Goal: Task Accomplishment & Management: Complete application form

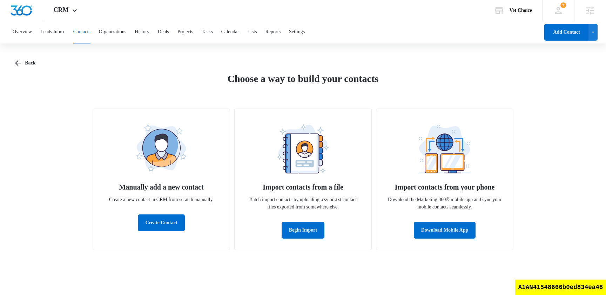
click at [503, 69] on div "Back Choose a way to build your contacts Manually add a new contact Create a ne…" at bounding box center [303, 157] width 576 height 204
click at [555, 9] on icon at bounding box center [558, 10] width 11 height 11
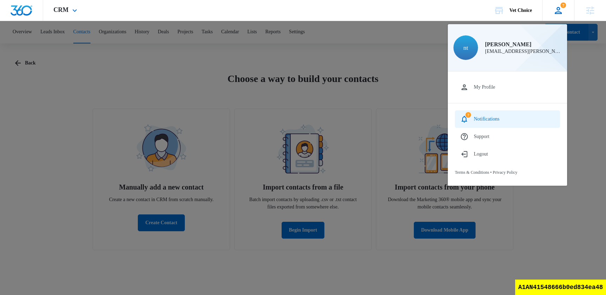
click at [485, 122] on link "7 Notifications" at bounding box center [507, 119] width 105 height 18
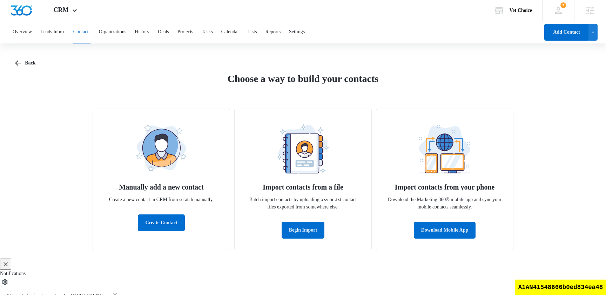
click at [8, 262] on icon "Close" at bounding box center [6, 264] width 4 height 4
click at [15, 63] on icon "button" at bounding box center [18, 63] width 6 height 6
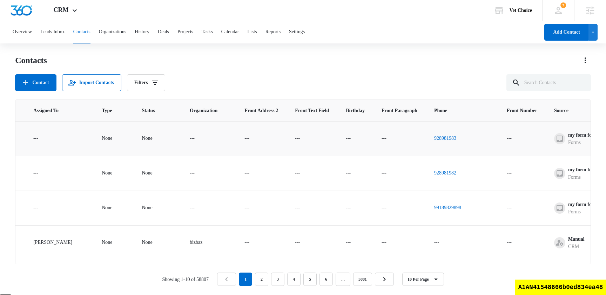
scroll to position [0, 463]
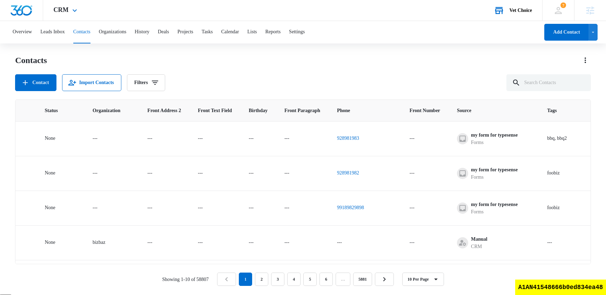
click at [520, 11] on div "Vet Choice" at bounding box center [520, 11] width 22 height 6
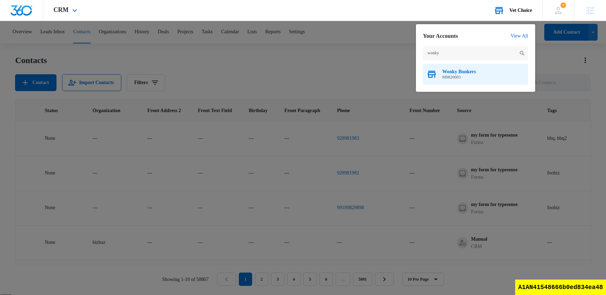
type input "wonky"
click at [464, 75] on span "M9820003" at bounding box center [459, 77] width 34 height 5
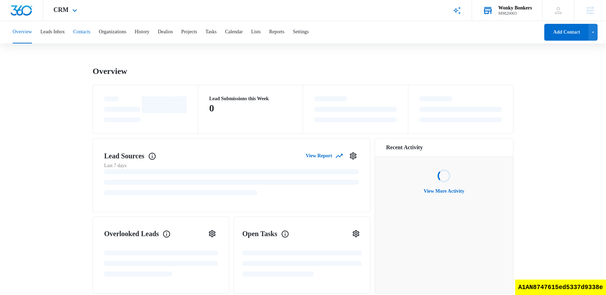
click at [90, 34] on button "Contacts" at bounding box center [81, 32] width 17 height 22
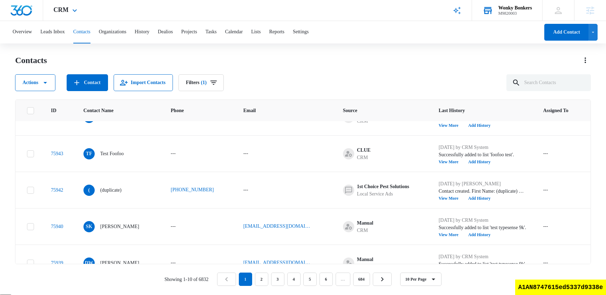
scroll to position [204, 0]
click at [247, 59] on div "Contacts" at bounding box center [303, 60] width 576 height 11
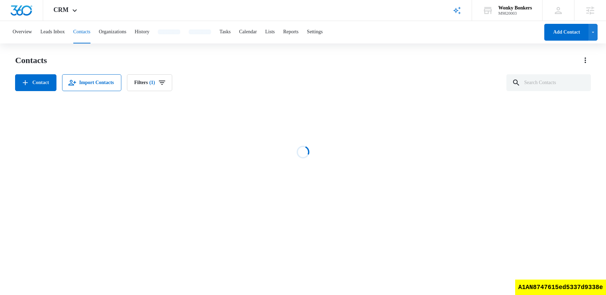
click at [558, 289] on div "A1AN8747615ed5337d9338e" at bounding box center [560, 287] width 91 height 15
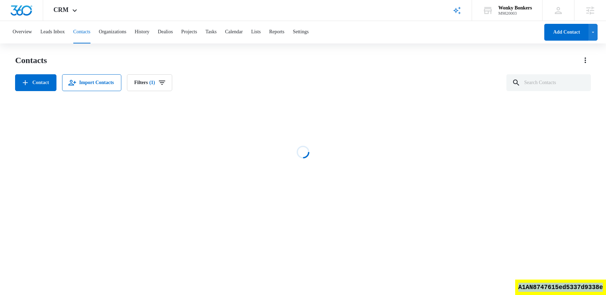
copy div "A1AN8747615ed5337d9338e"
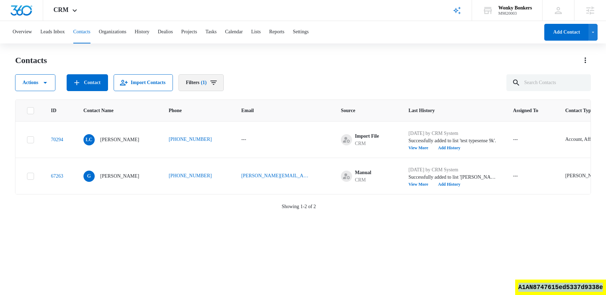
click at [217, 82] on button "Filters (1)" at bounding box center [200, 82] width 45 height 17
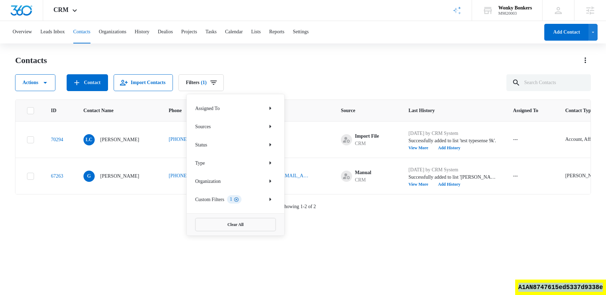
click at [239, 197] on icon "Clear" at bounding box center [236, 199] width 5 height 5
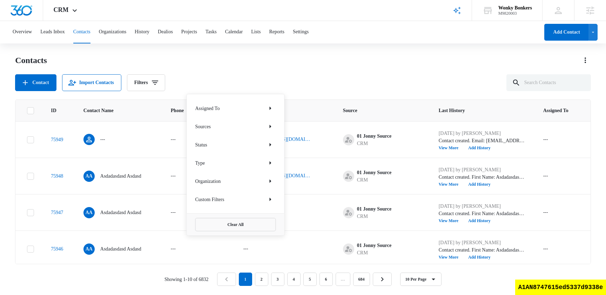
click at [369, 76] on div "Contact Import Contacts Filters Assigned To Sources Status Type Organization Cu…" at bounding box center [303, 82] width 576 height 17
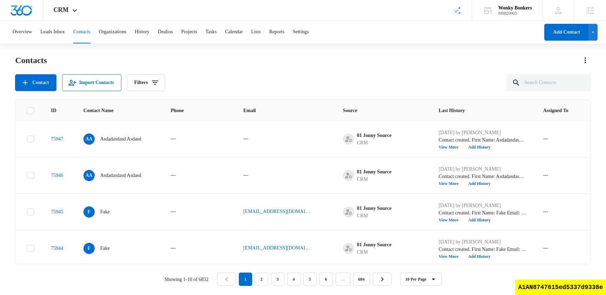
scroll to position [122, 0]
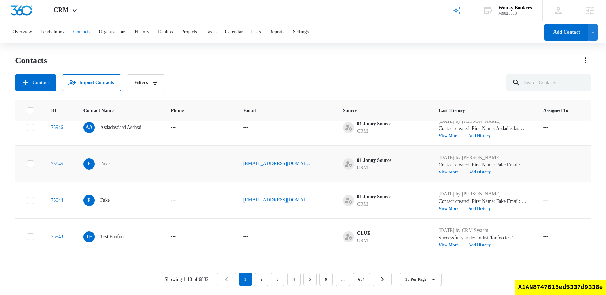
click at [63, 164] on link "75945" at bounding box center [57, 163] width 12 height 5
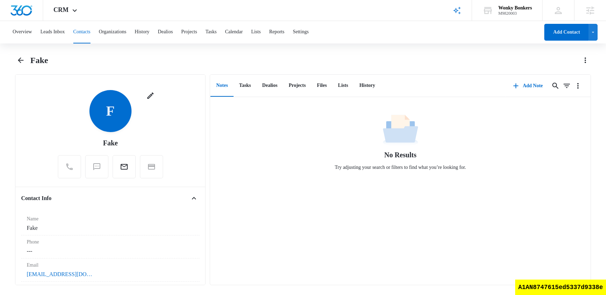
click at [90, 36] on button "Contacts" at bounding box center [81, 32] width 17 height 22
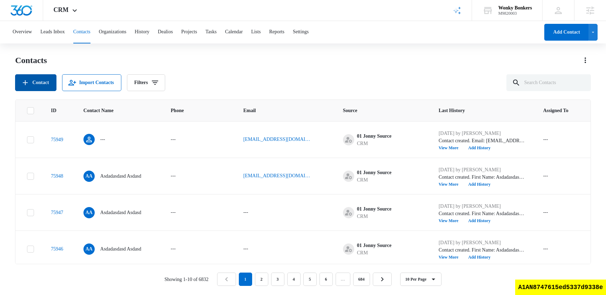
click at [50, 83] on button "Contact" at bounding box center [35, 82] width 41 height 17
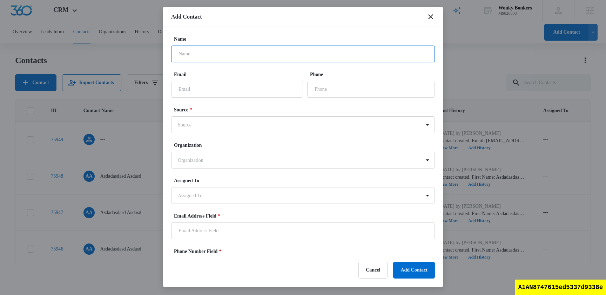
click at [241, 57] on input "Name" at bounding box center [303, 54] width 264 height 17
type input "delete"
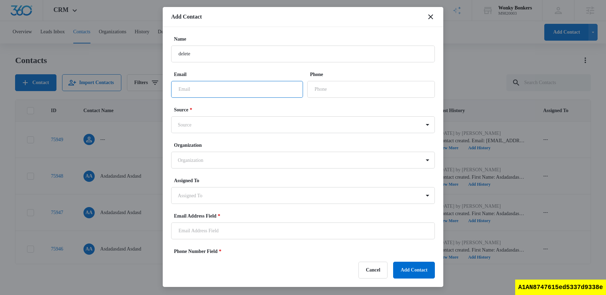
click at [230, 86] on input "Email" at bounding box center [237, 89] width 132 height 17
type input "me"
click at [212, 123] on body "CRM Apps Reputation Websites Forms CRM Email Social Shop Scheduling Payments Co…" at bounding box center [303, 147] width 606 height 294
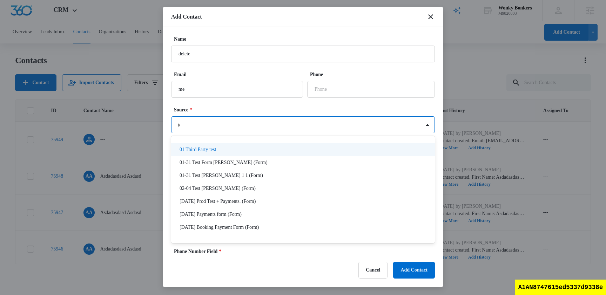
type input "test"
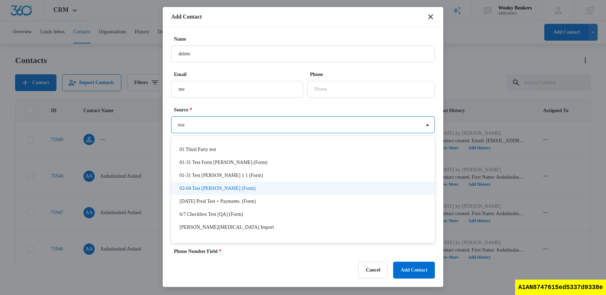
click at [217, 185] on div "02-04 Test [PERSON_NAME] (Form)" at bounding box center [303, 188] width 264 height 13
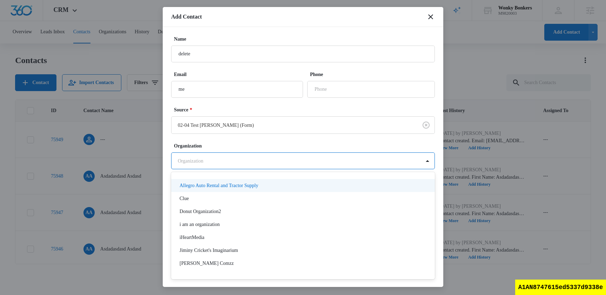
click at [217, 159] on body "CRM Apps Reputation Websites Forms CRM Email Social Shop Scheduling Payments Co…" at bounding box center [303, 147] width 606 height 294
click at [234, 124] on div at bounding box center [303, 147] width 606 height 295
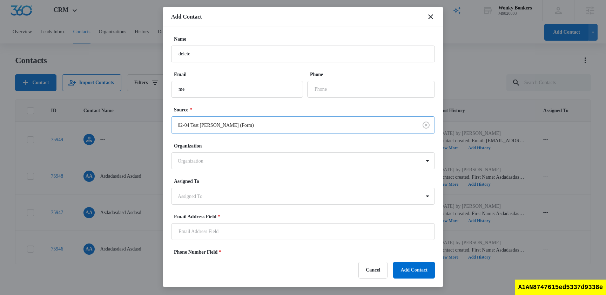
click at [230, 126] on body "CRM Apps Reputation Websites Forms CRM Email Social Shop Scheduling Payments Co…" at bounding box center [303, 147] width 606 height 294
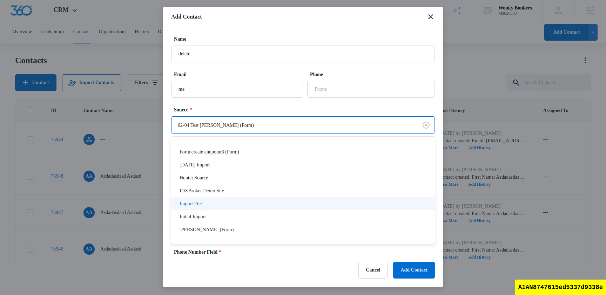
click at [220, 206] on div "Import File" at bounding box center [301, 203] width 245 height 7
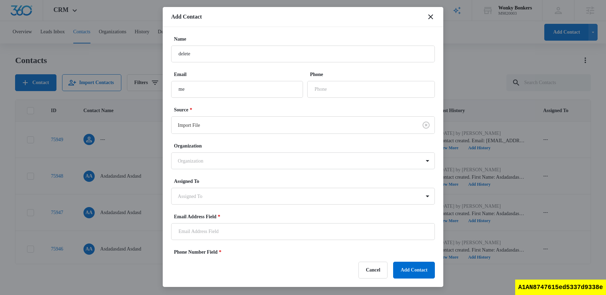
click at [241, 110] on label "Source *" at bounding box center [306, 109] width 264 height 7
click at [230, 125] on body "CRM Apps Reputation Websites Forms CRM Email Social Shop Scheduling Payments Co…" at bounding box center [303, 147] width 606 height 294
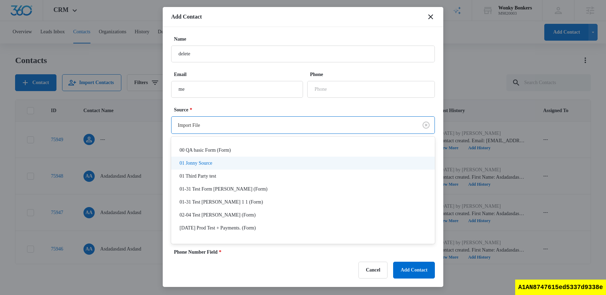
click at [228, 161] on div "01 Jonny Source" at bounding box center [301, 162] width 245 height 7
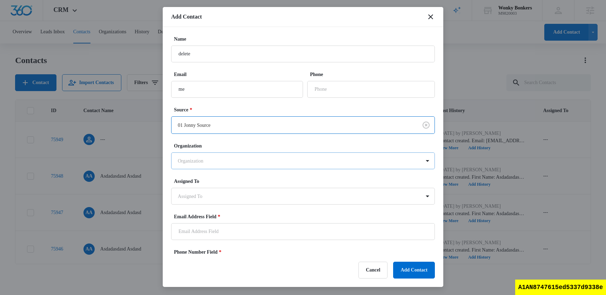
click at [214, 155] on body "CRM Apps Reputation Websites Forms CRM Email Social Shop Scheduling Payments Co…" at bounding box center [303, 147] width 606 height 294
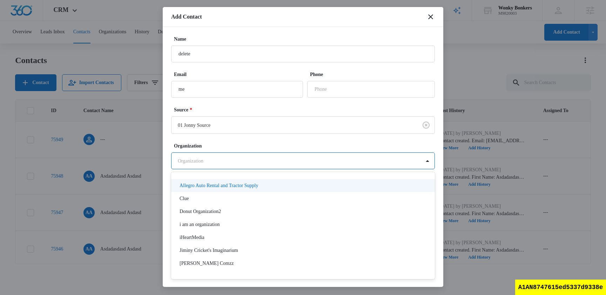
click at [254, 153] on div at bounding box center [303, 147] width 606 height 295
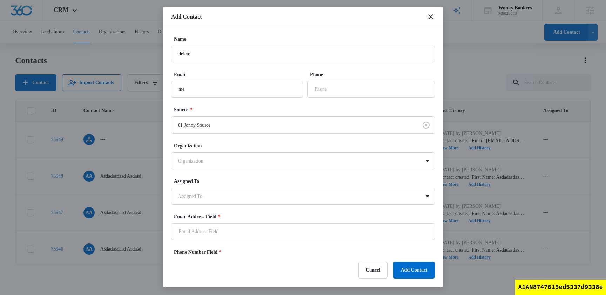
scroll to position [46, 0]
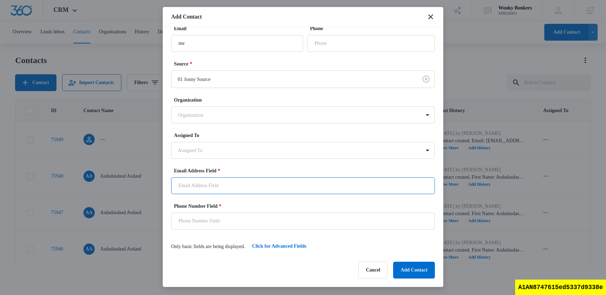
click at [236, 184] on input "Email Address Field *" at bounding box center [303, 185] width 264 height 17
type input "[EMAIL_ADDRESS]"
click at [277, 172] on label "Email Address Field *" at bounding box center [306, 170] width 264 height 7
click at [277, 177] on input "[EMAIL_ADDRESS]" at bounding box center [303, 185] width 264 height 17
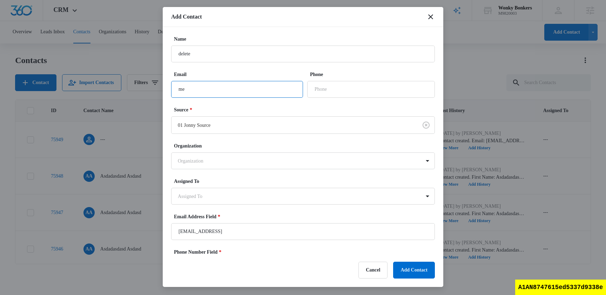
click at [253, 89] on input "me" at bounding box center [237, 89] width 132 height 17
click at [251, 89] on input "me" at bounding box center [237, 89] width 132 height 17
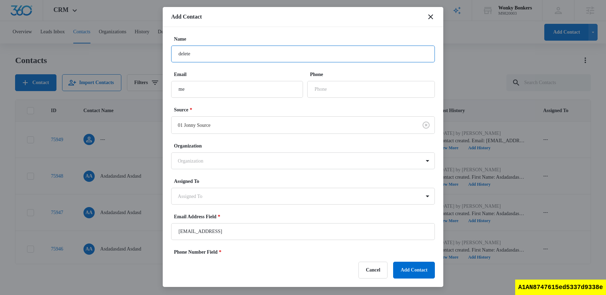
click at [255, 60] on input "delete" at bounding box center [303, 54] width 264 height 17
type input "delete me"
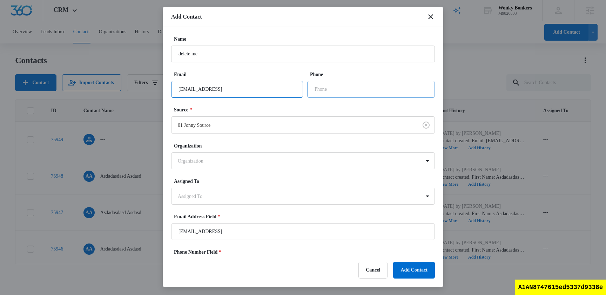
type input "test@test.est"
click at [341, 84] on input "Phone" at bounding box center [371, 89] width 128 height 17
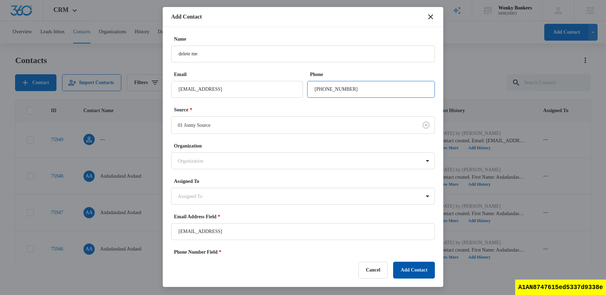
type input "1 (291) 829-1888"
click at [414, 273] on button "Add Contact" at bounding box center [414, 270] width 42 height 17
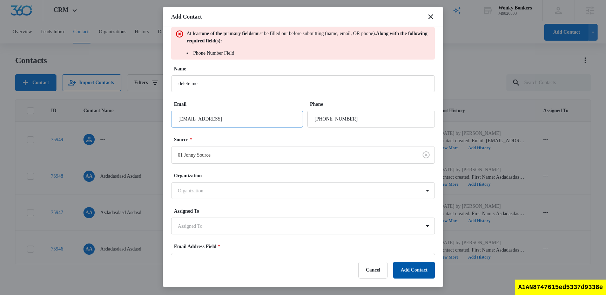
scroll to position [94, 0]
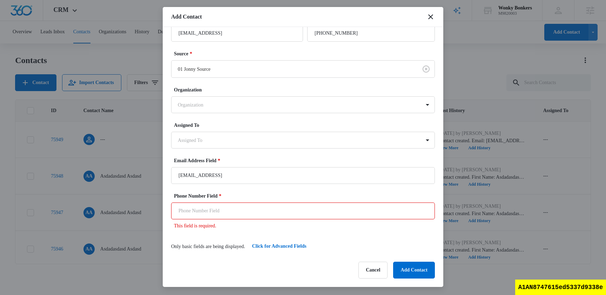
click at [221, 213] on input "Phone Number Field *" at bounding box center [303, 211] width 264 height 17
type input "(283) 928-8883"
click at [420, 269] on button "Add Contact" at bounding box center [414, 270] width 42 height 17
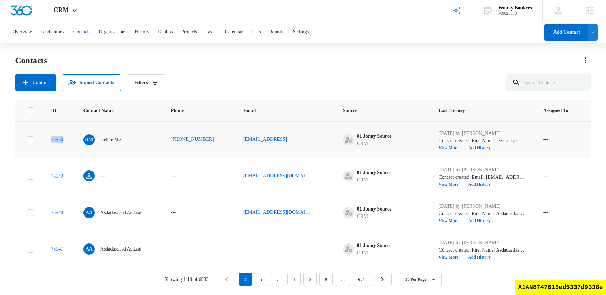
drag, startPoint x: 72, startPoint y: 138, endPoint x: 50, endPoint y: 138, distance: 22.1
click at [50, 138] on td "75950" at bounding box center [58, 139] width 33 height 36
copy link "75950"
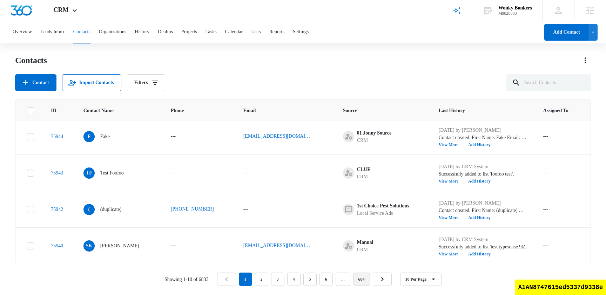
click at [363, 278] on link "684" at bounding box center [361, 279] width 17 height 13
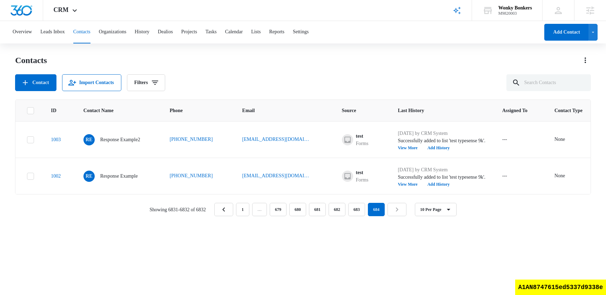
scroll to position [0, 0]
drag, startPoint x: 69, startPoint y: 139, endPoint x: 47, endPoint y: 139, distance: 22.1
click at [47, 139] on td "1003" at bounding box center [58, 139] width 33 height 36
copy link "1003"
drag, startPoint x: 67, startPoint y: 176, endPoint x: 47, endPoint y: 176, distance: 20.7
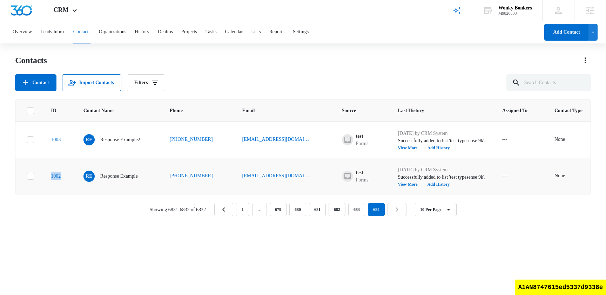
click at [47, 176] on td "1002" at bounding box center [58, 176] width 33 height 36
copy link "1002"
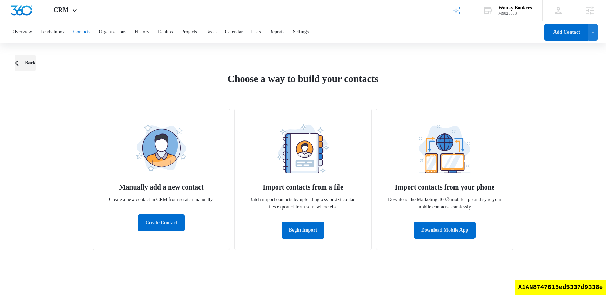
click at [21, 64] on icon "button" at bounding box center [18, 63] width 8 height 8
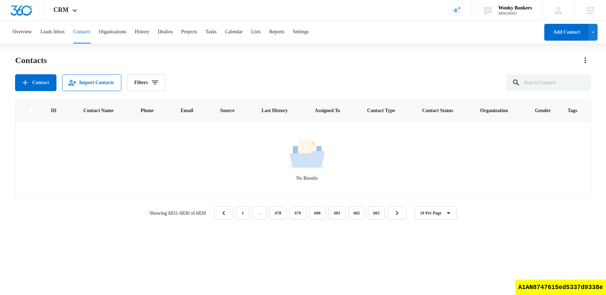
click at [378, 171] on div "No Results" at bounding box center [307, 159] width 582 height 45
click at [364, 211] on link "682" at bounding box center [356, 212] width 17 height 13
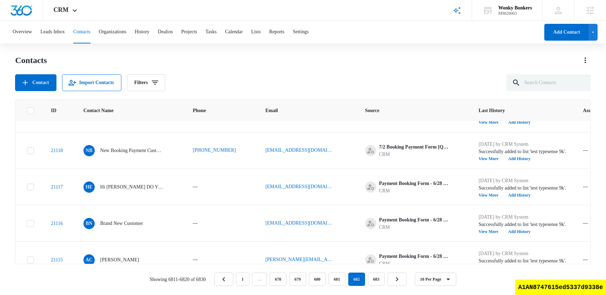
scroll to position [79, 0]
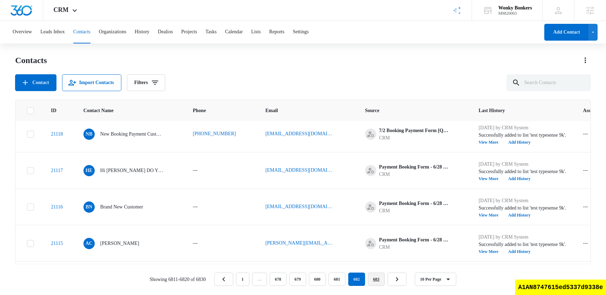
click at [384, 279] on link "683" at bounding box center [376, 279] width 17 height 13
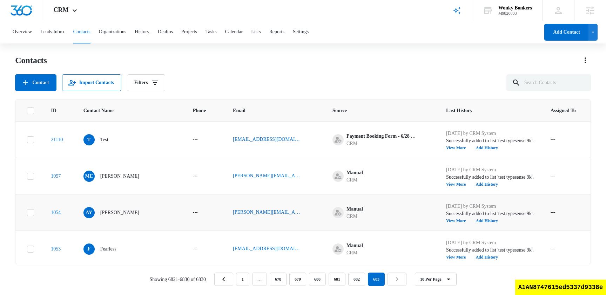
scroll to position [222, 0]
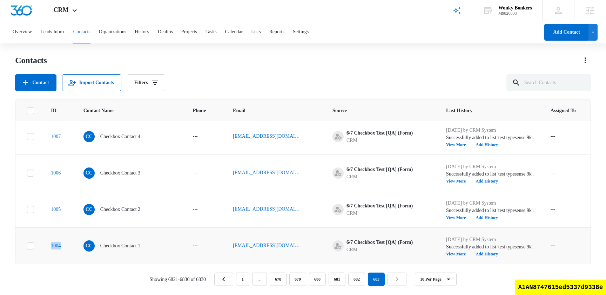
drag, startPoint x: 69, startPoint y: 246, endPoint x: 45, endPoint y: 246, distance: 23.8
click at [45, 246] on td "1004" at bounding box center [58, 245] width 33 height 36
copy link "1004"
click at [120, 245] on p "Checkbox Contact 1" at bounding box center [120, 245] width 40 height 7
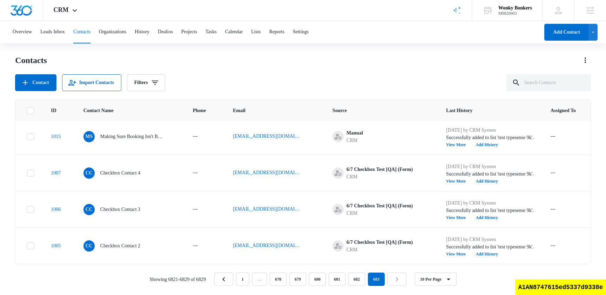
click at [229, 83] on div "Contact Import Contacts Filters" at bounding box center [303, 82] width 576 height 17
click at [387, 77] on div "Contact Import Contacts Filters" at bounding box center [303, 82] width 576 height 17
click at [233, 75] on div "Contact Import Contacts Filters" at bounding box center [303, 82] width 576 height 17
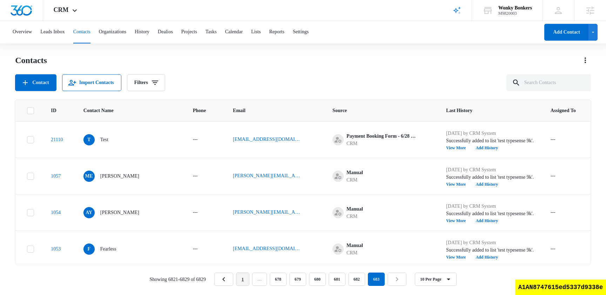
click at [243, 277] on link "1" at bounding box center [242, 279] width 13 height 13
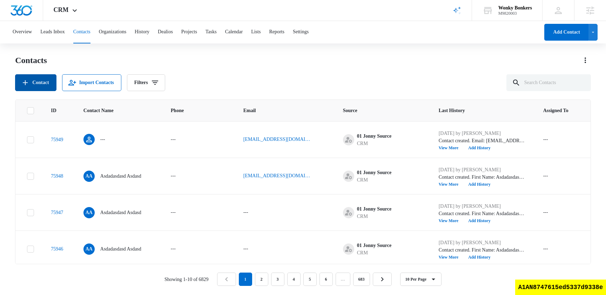
click at [39, 78] on button "Contact" at bounding box center [35, 82] width 41 height 17
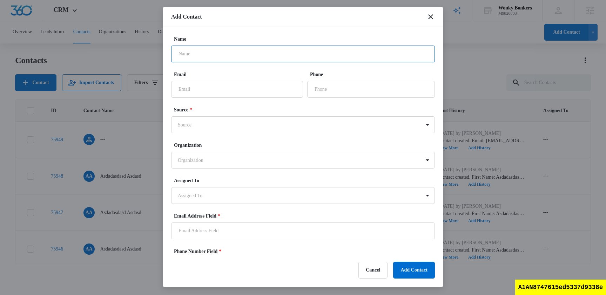
click at [193, 55] on input "Name" at bounding box center [303, 54] width 264 height 17
type input "Delete me dogg"
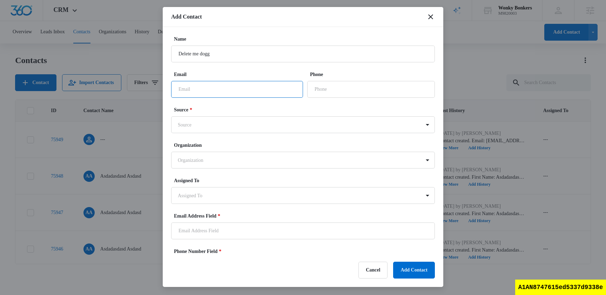
click at [195, 83] on input "Email" at bounding box center [237, 89] width 132 height 17
type input "[EMAIL_ADDRESS]"
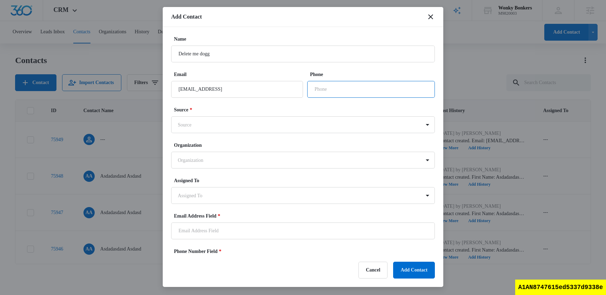
click at [337, 93] on input "Phone" at bounding box center [371, 89] width 128 height 17
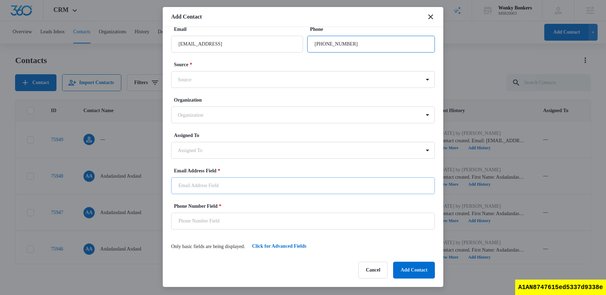
type input "[PHONE_NUMBER]"
click at [237, 193] on input "Email Address Field *" at bounding box center [303, 185] width 264 height 17
type input "[EMAIL_ADDRESS]"
click at [234, 205] on label "Phone Number Field *" at bounding box center [306, 206] width 264 height 7
click at [234, 213] on input "Phone Number Field *" at bounding box center [303, 221] width 264 height 17
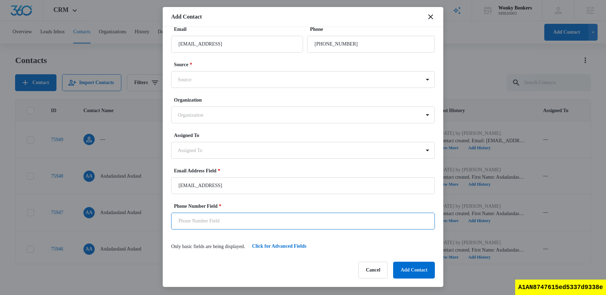
click at [225, 226] on input "Phone Number Field *" at bounding box center [303, 221] width 264 height 17
type input "1 21212121212"
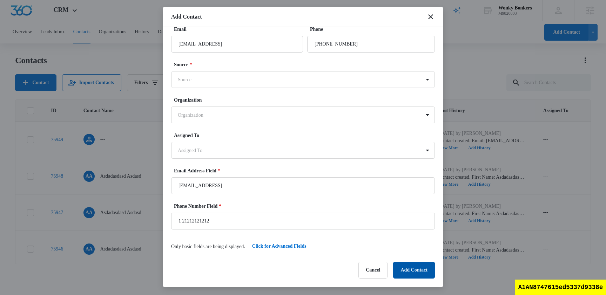
click at [419, 268] on button "Add Contact" at bounding box center [414, 270] width 42 height 17
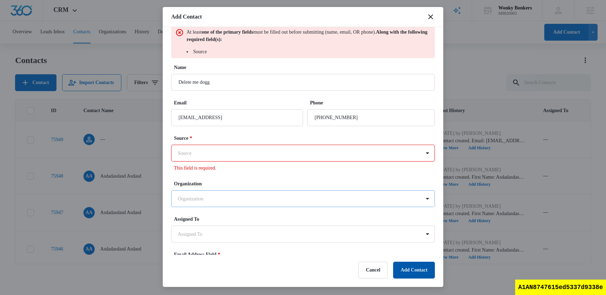
scroll to position [8, 0]
click at [274, 153] on body "CRM Apps Reputation Websites Forms CRM Email Social Shop Scheduling Payments Co…" at bounding box center [303, 147] width 606 height 294
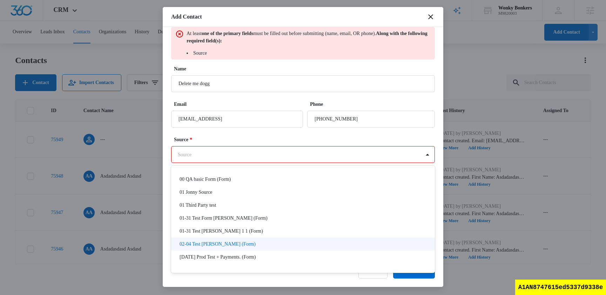
click at [219, 241] on p "02-04 Test [PERSON_NAME] (Form)" at bounding box center [217, 243] width 76 height 7
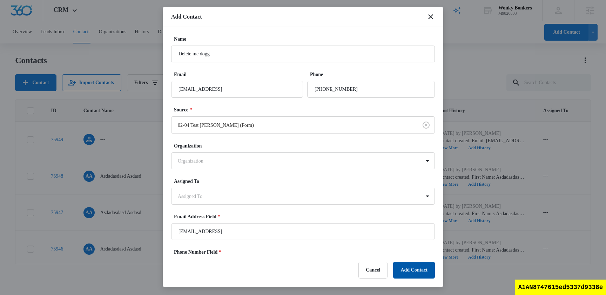
click at [406, 268] on button "Add Contact" at bounding box center [414, 270] width 42 height 17
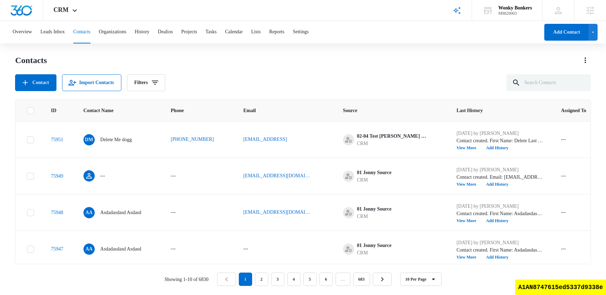
click at [311, 61] on div "Contacts" at bounding box center [303, 60] width 576 height 11
